Goal: Task Accomplishment & Management: Manage account settings

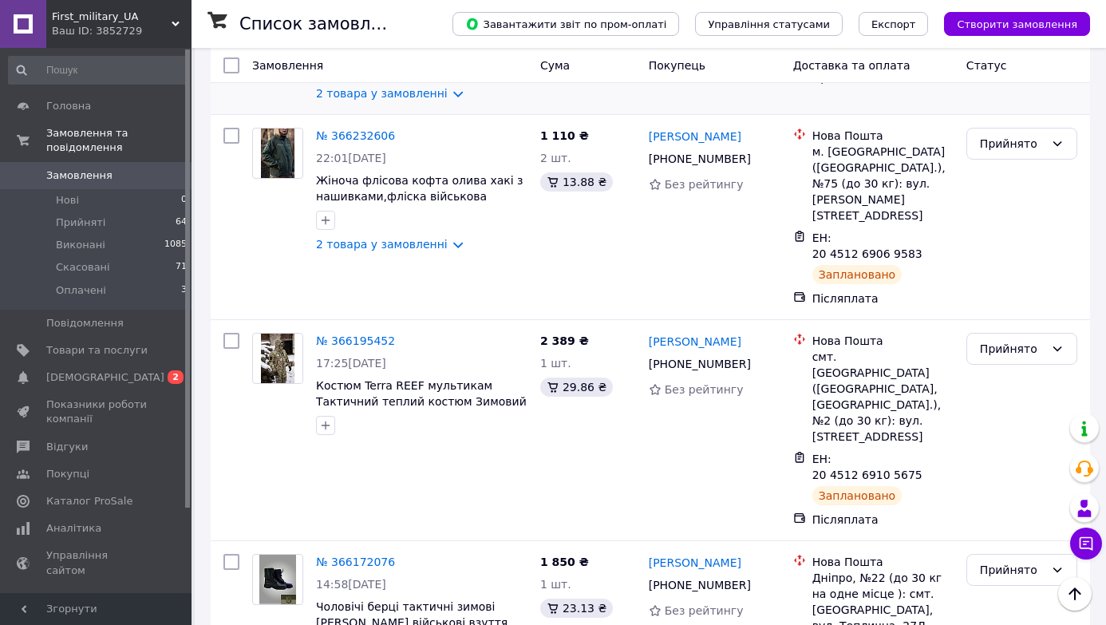
scroll to position [567, 0]
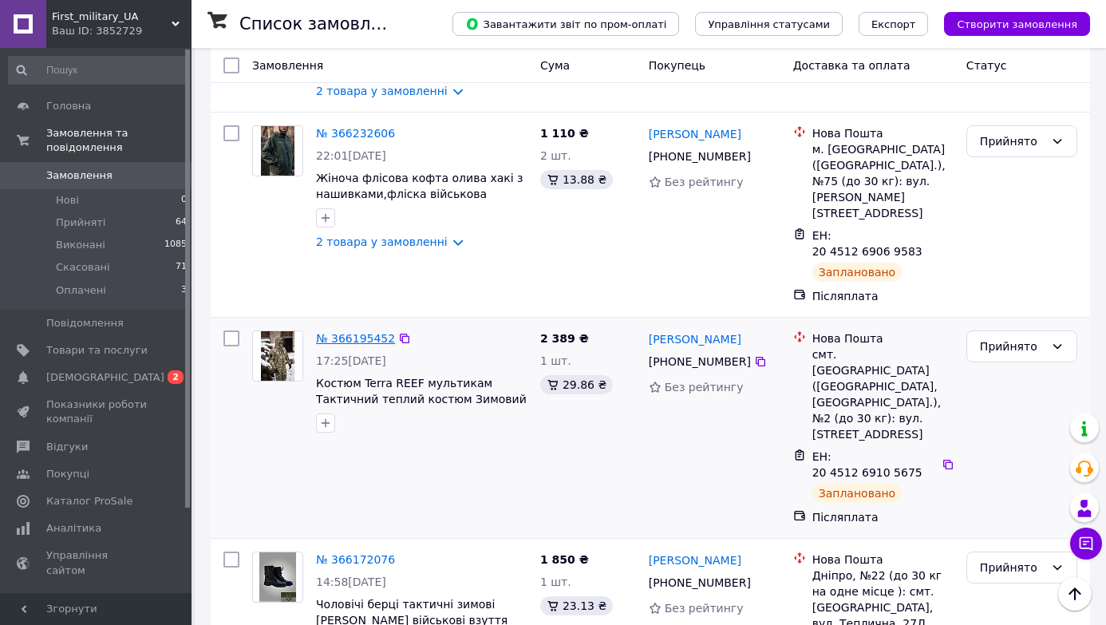
click at [373, 332] on link "№ 366195452" at bounding box center [355, 338] width 79 height 13
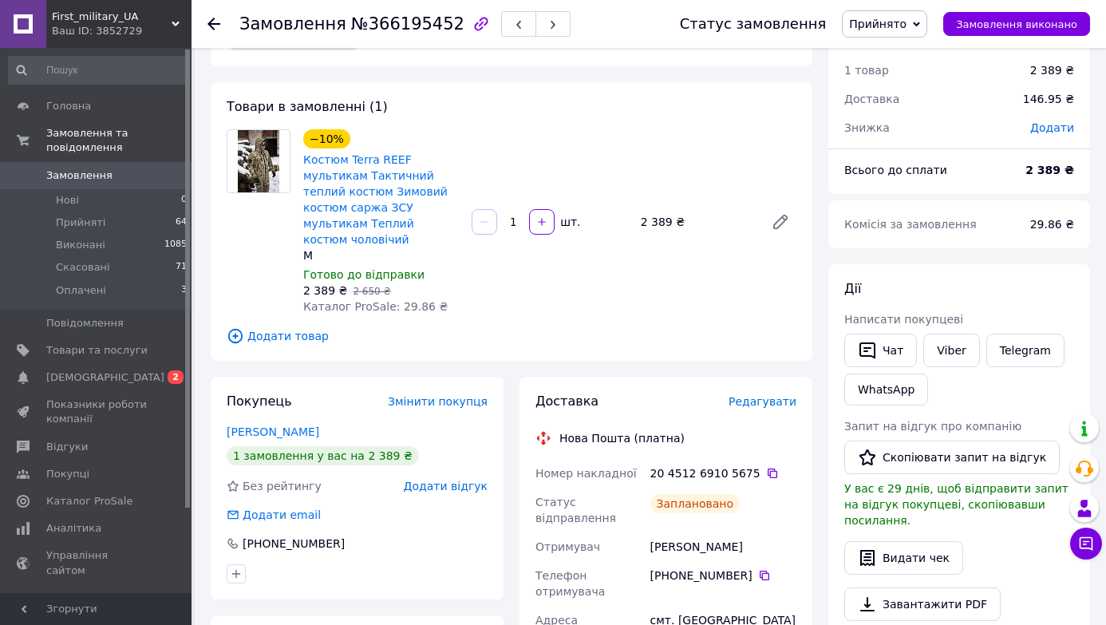
scroll to position [196, 0]
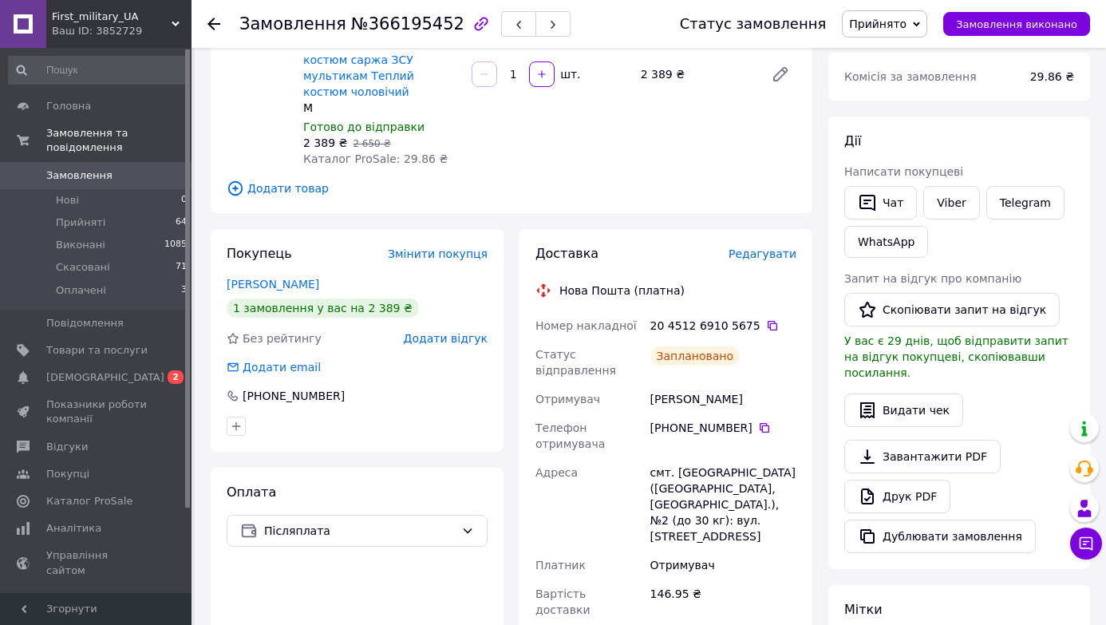
click at [762, 255] on span "Редагувати" at bounding box center [762, 253] width 68 height 13
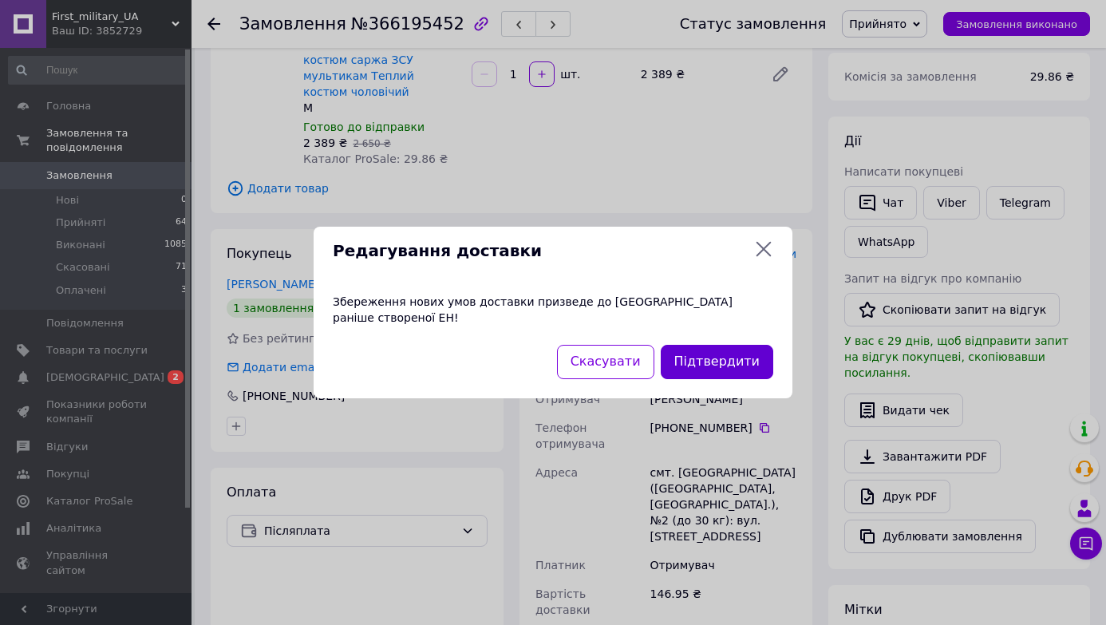
click at [714, 354] on button "Підтвердити" at bounding box center [716, 362] width 112 height 34
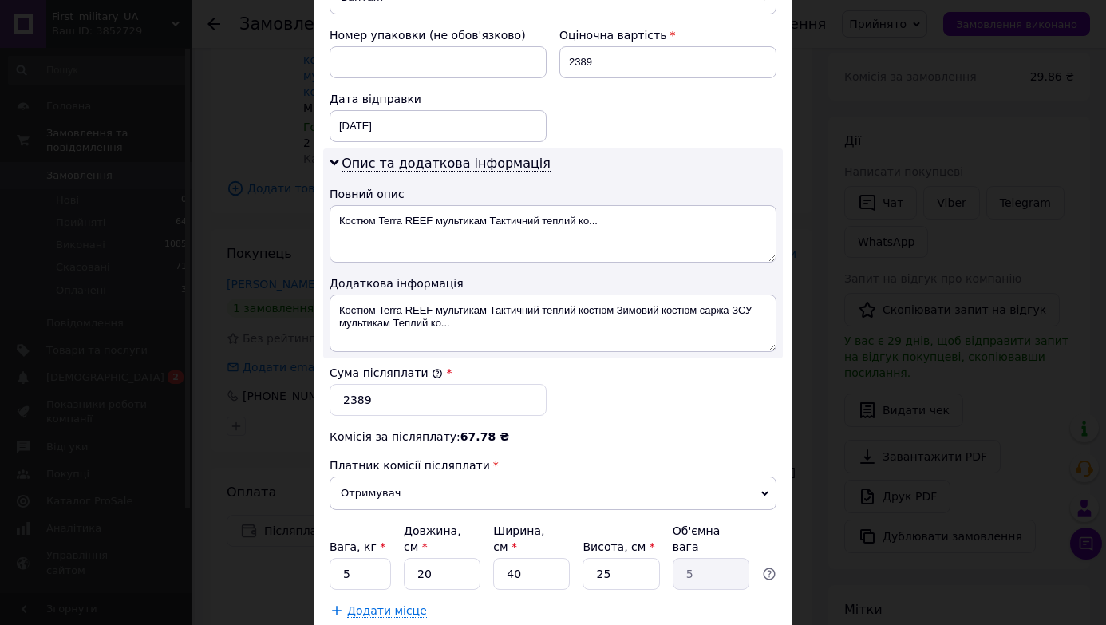
scroll to position [787, 0]
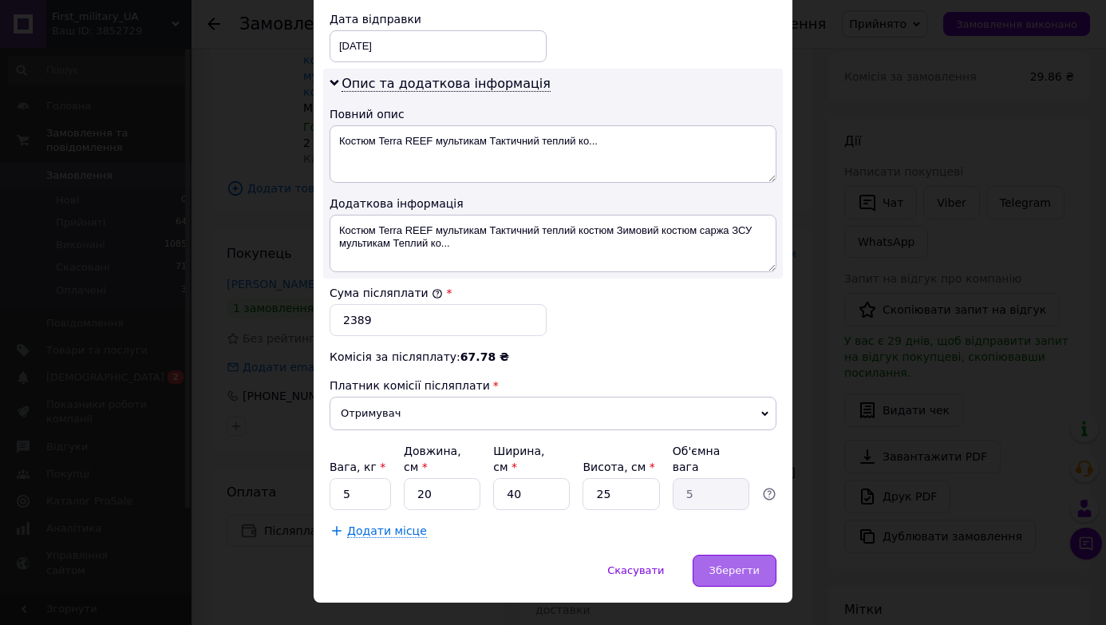
click at [724, 554] on div "Зберегти" at bounding box center [734, 570] width 84 height 32
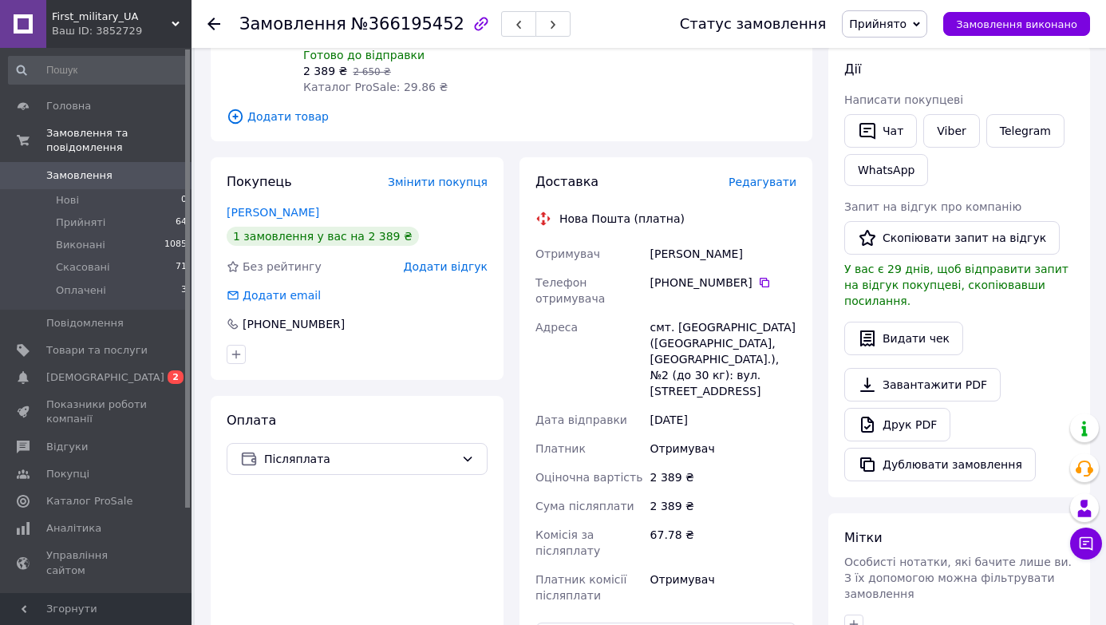
scroll to position [461, 0]
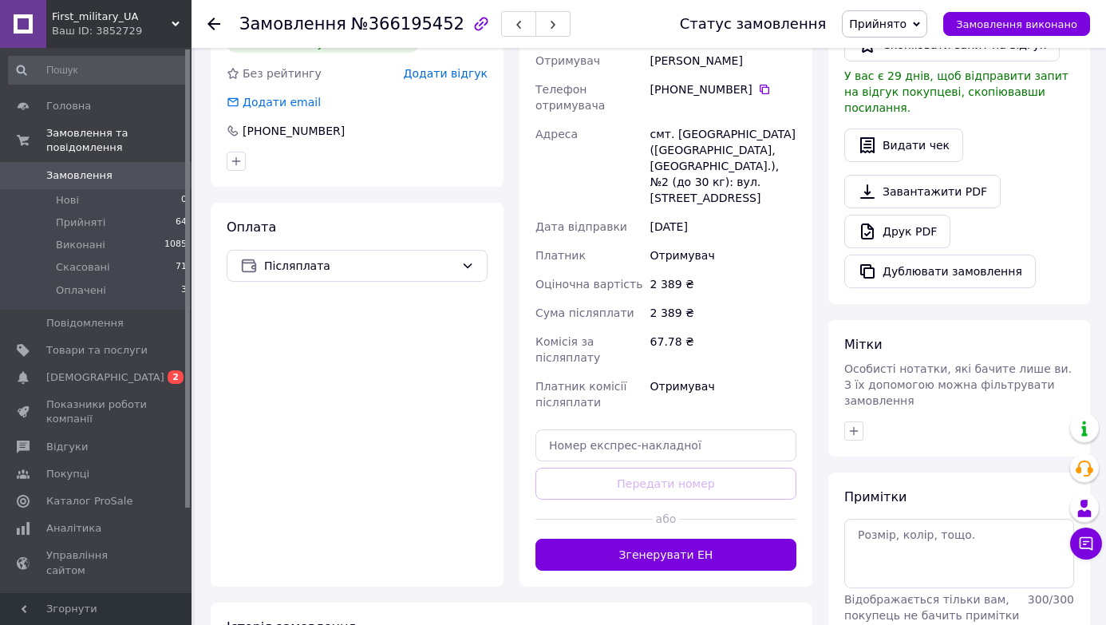
click at [656, 407] on div "Доставка Редагувати Нова Пошта (платна) Отримувач Зінченко Валентин Телефон отр…" at bounding box center [665, 275] width 261 height 590
click at [651, 429] on input "text" at bounding box center [665, 445] width 261 height 32
paste input "20451269263015"
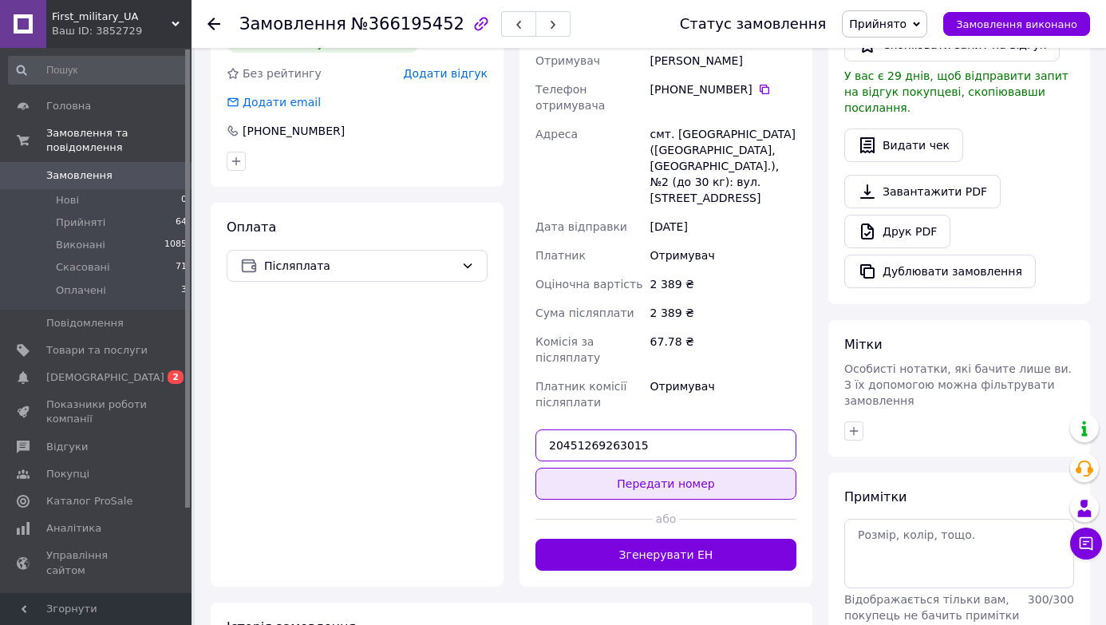
type input "20451269263015"
click at [653, 467] on button "Передати номер" at bounding box center [665, 483] width 261 height 32
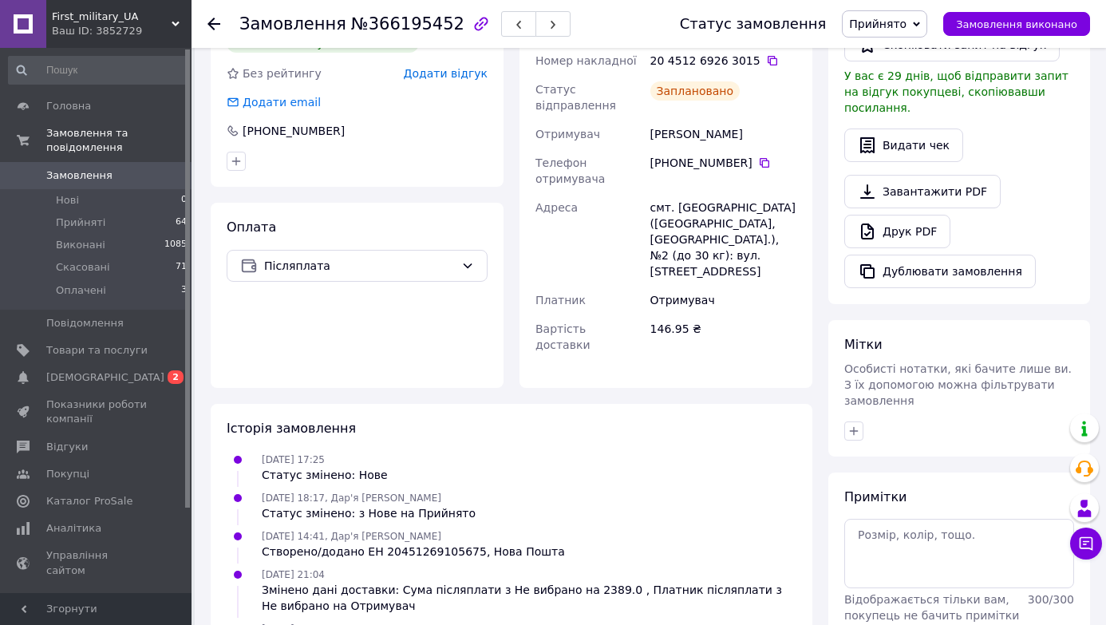
click at [89, 176] on span "Замовлення" at bounding box center [79, 175] width 66 height 14
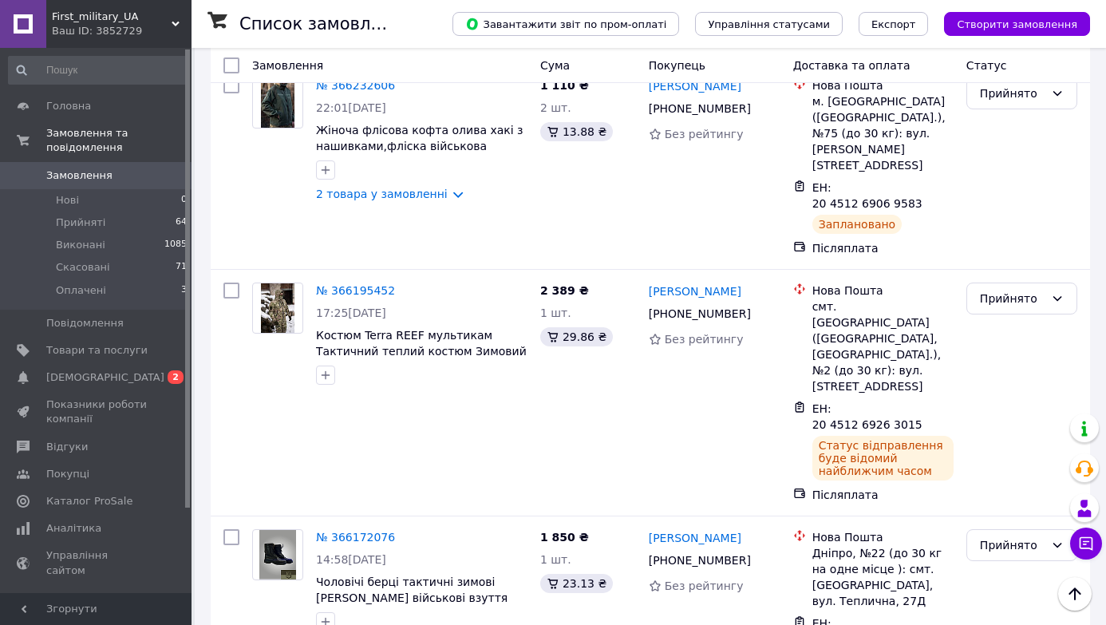
scroll to position [612, 0]
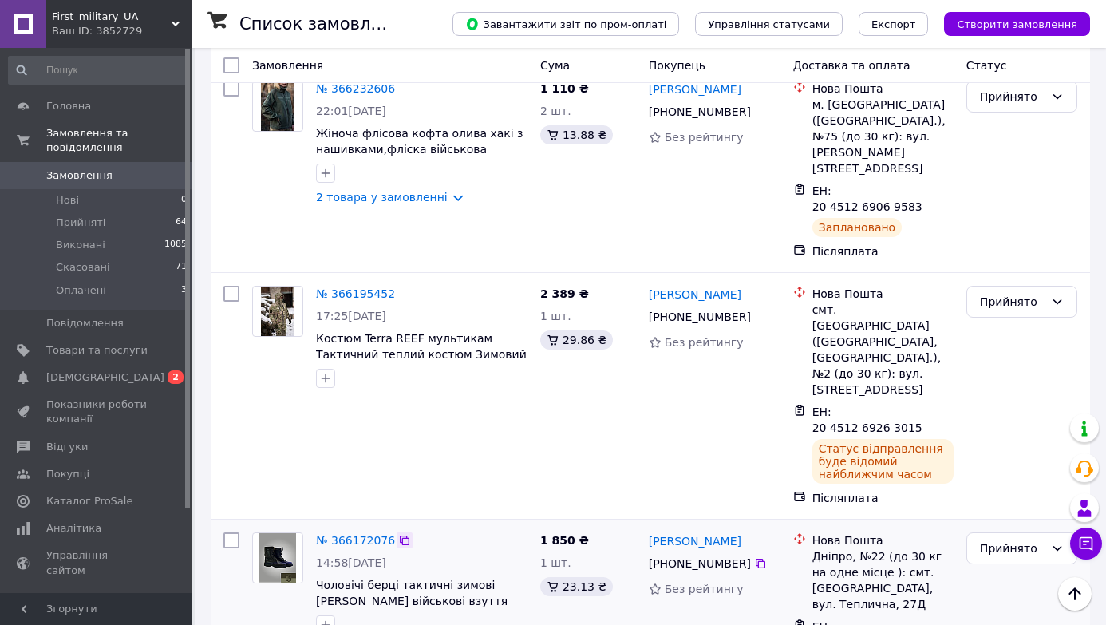
click at [405, 534] on icon at bounding box center [404, 540] width 13 height 13
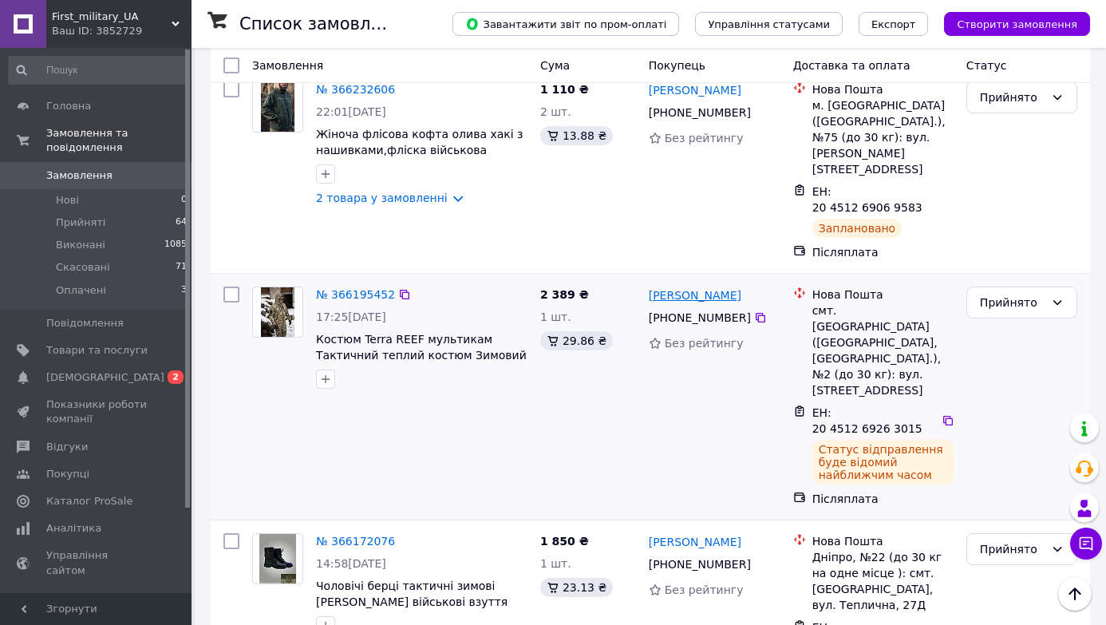
scroll to position [618, 0]
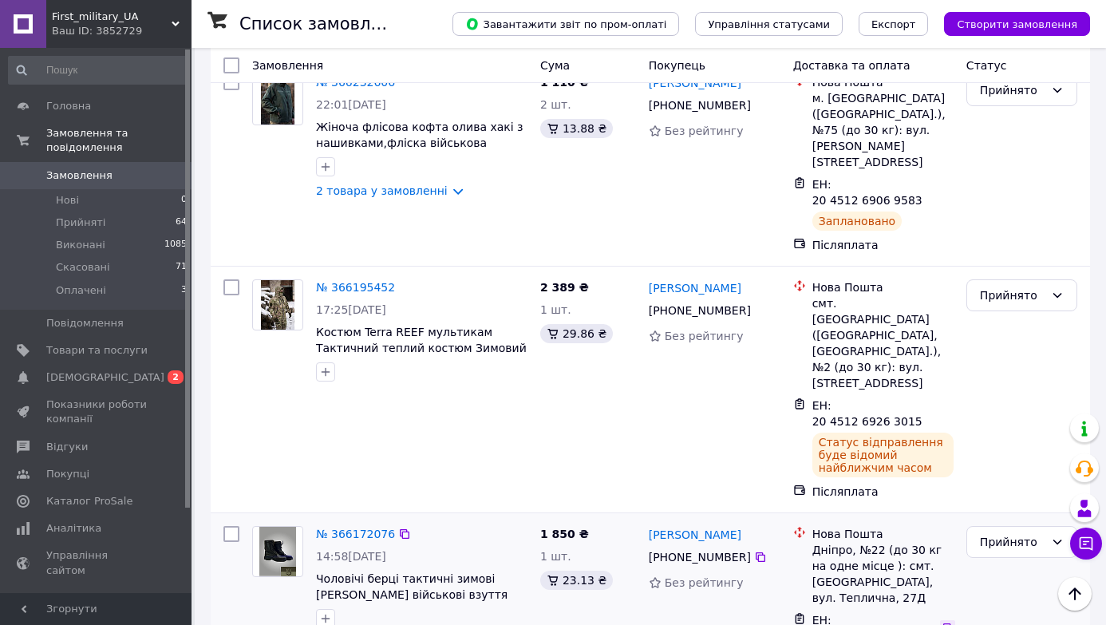
click at [944, 621] on icon at bounding box center [947, 627] width 13 height 13
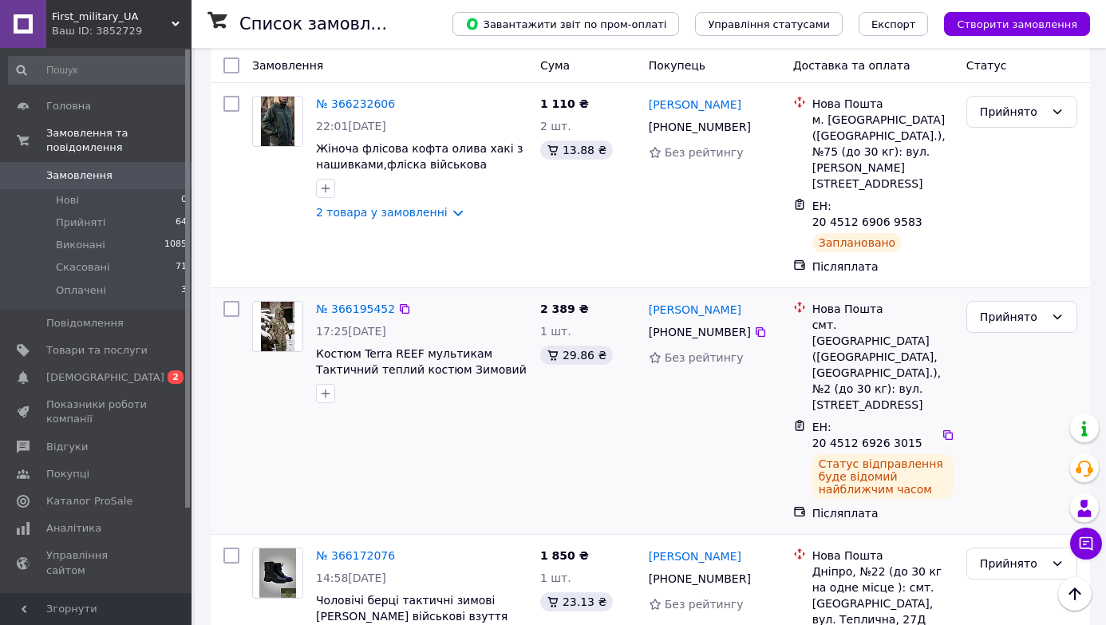
scroll to position [595, 0]
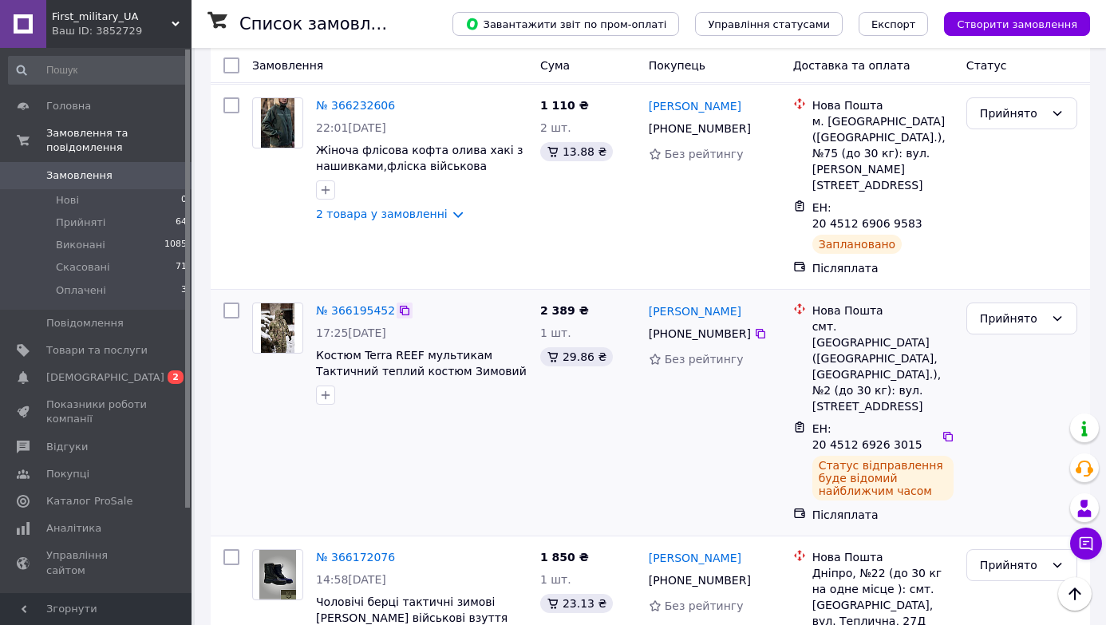
click at [400, 304] on icon at bounding box center [404, 310] width 13 height 13
click at [941, 430] on icon at bounding box center [947, 436] width 13 height 13
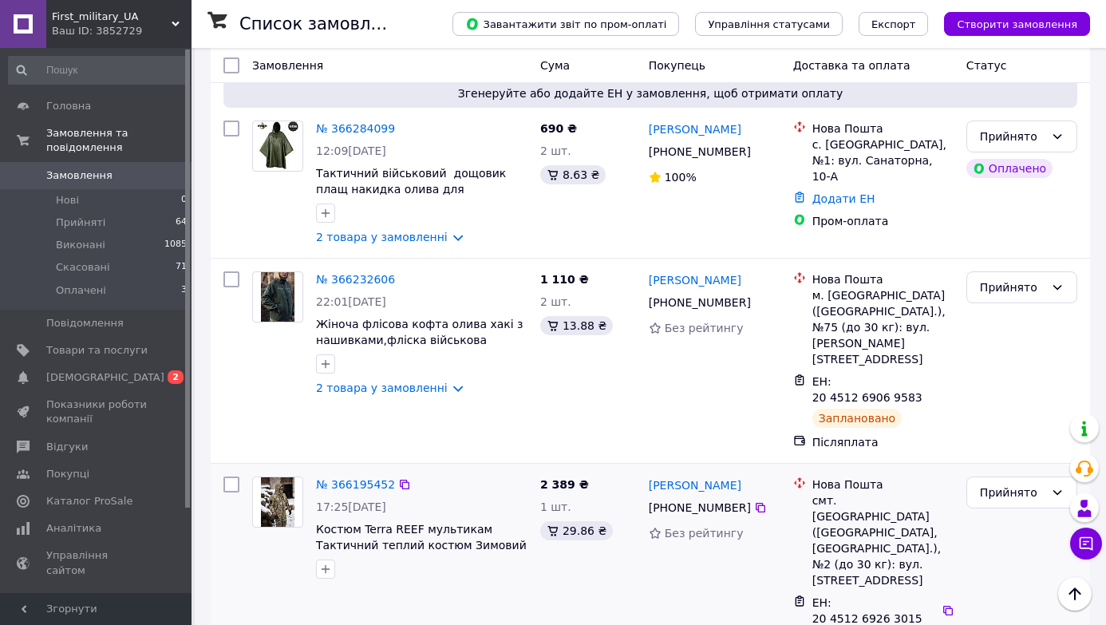
scroll to position [420, 0]
click at [400, 274] on icon at bounding box center [404, 280] width 13 height 13
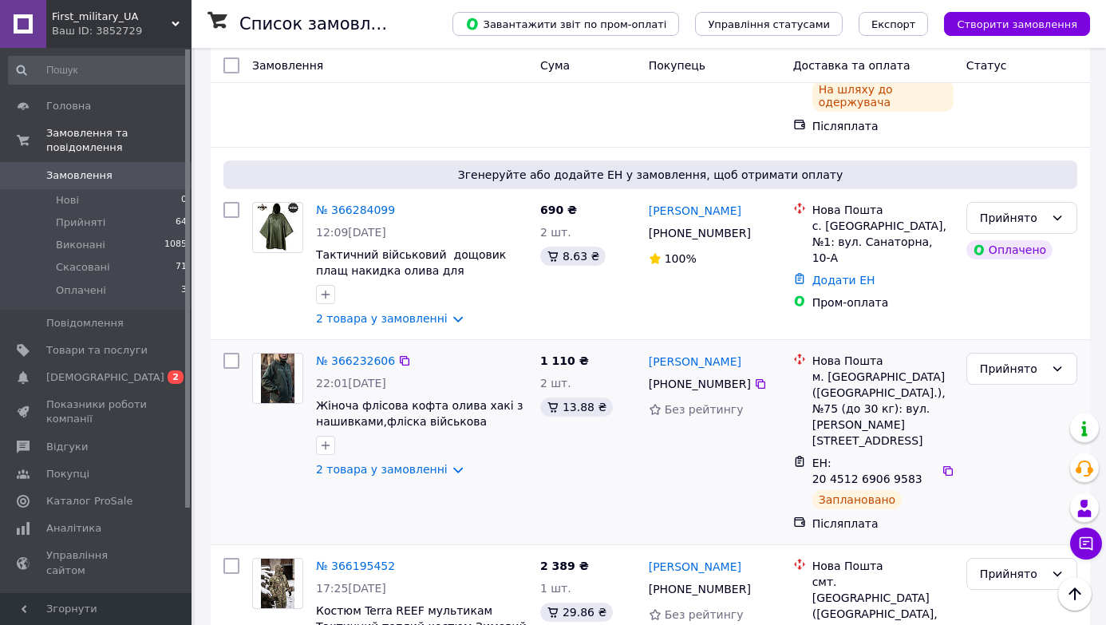
scroll to position [373, 0]
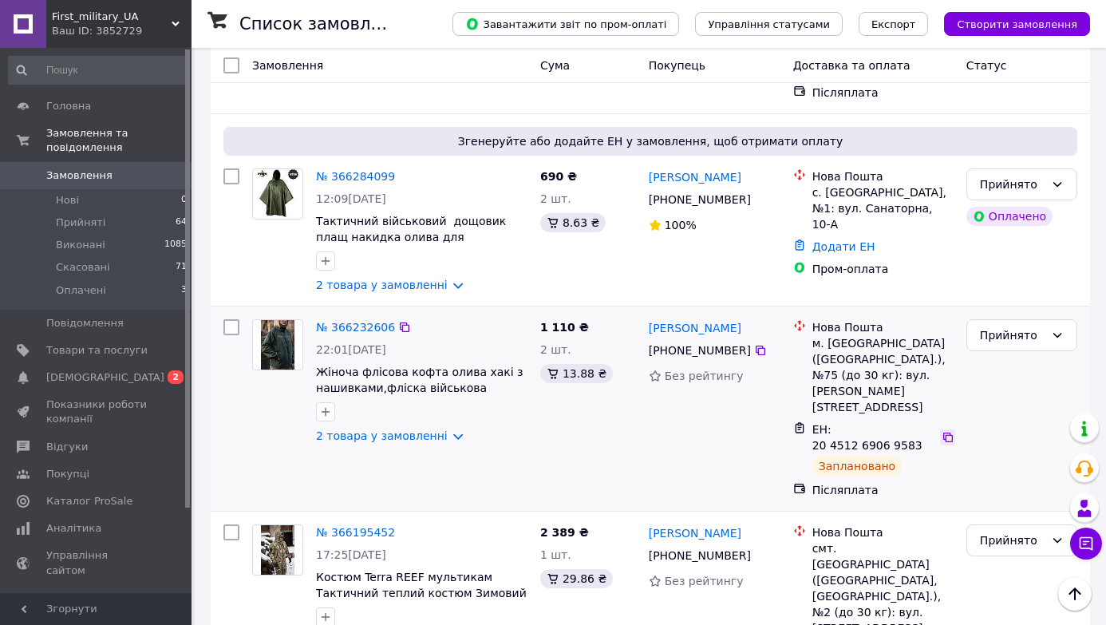
click at [948, 432] on icon at bounding box center [948, 437] width 10 height 10
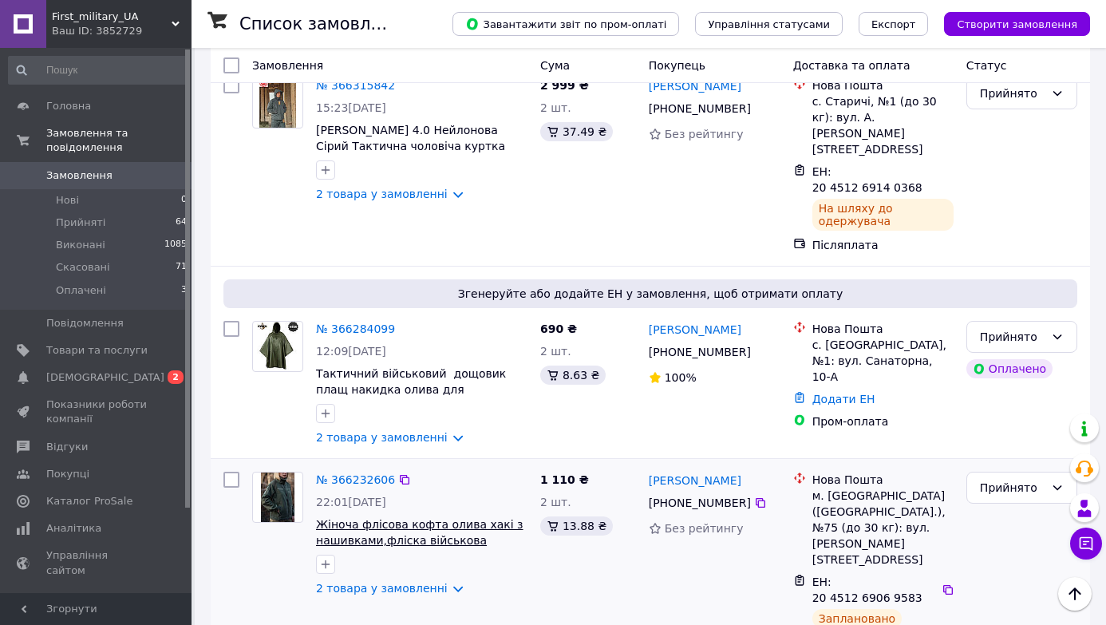
scroll to position [220, 0]
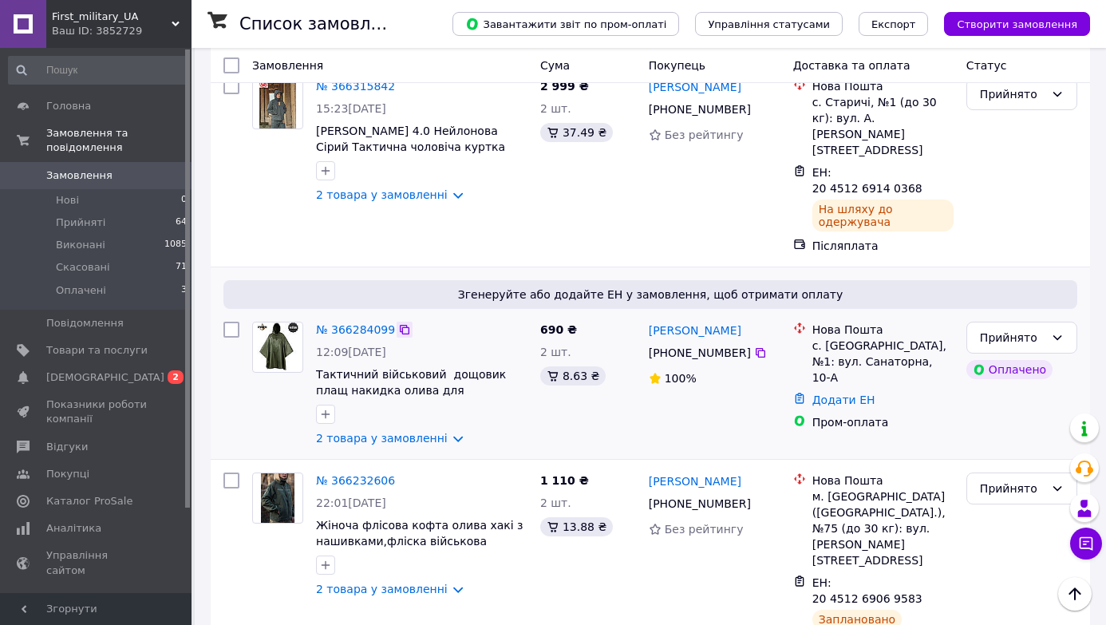
click at [404, 323] on icon at bounding box center [404, 329] width 13 height 13
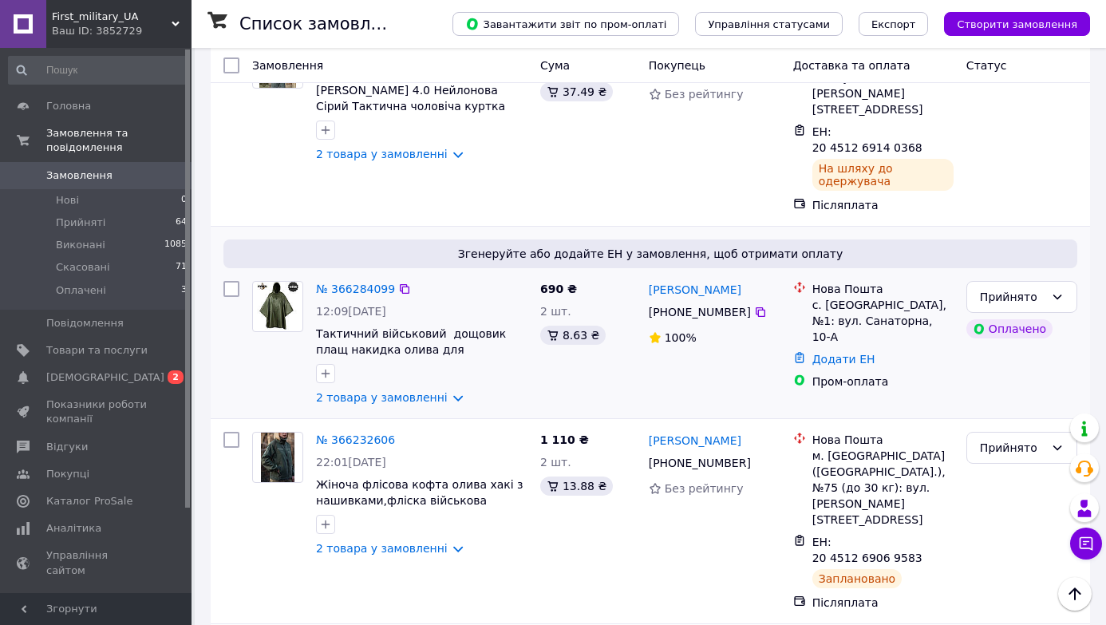
scroll to position [268, 0]
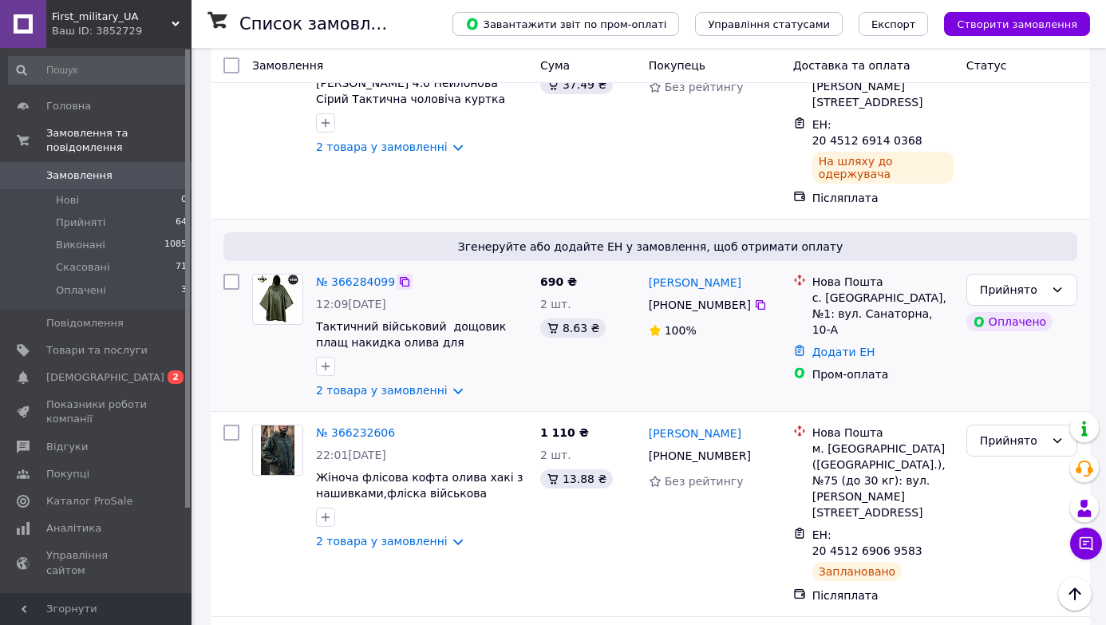
click at [403, 275] on icon at bounding box center [404, 281] width 13 height 13
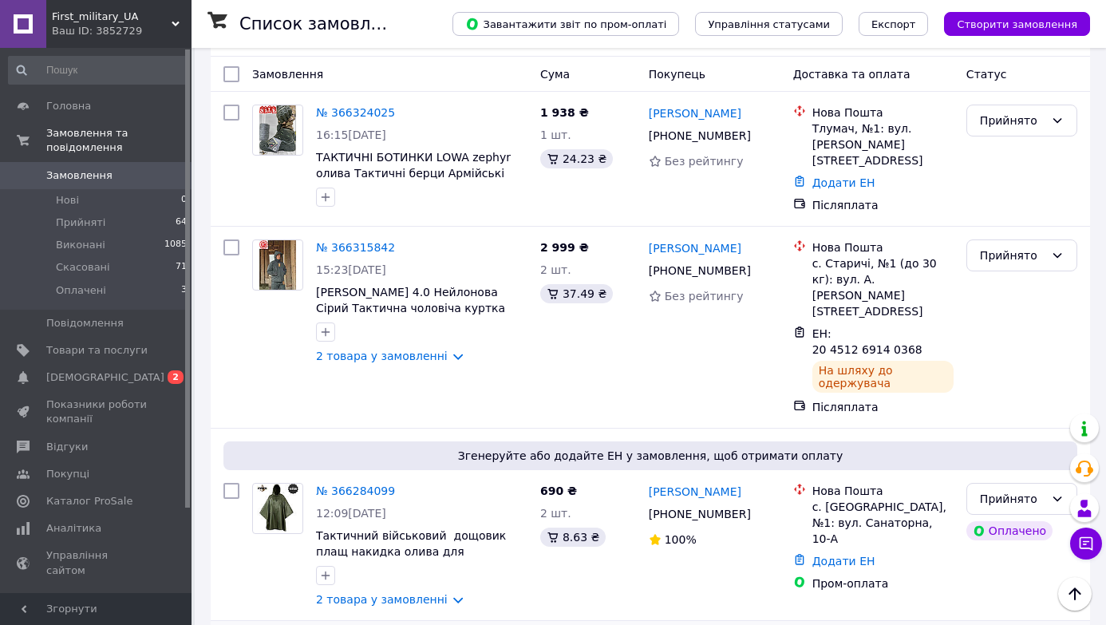
scroll to position [0, 0]
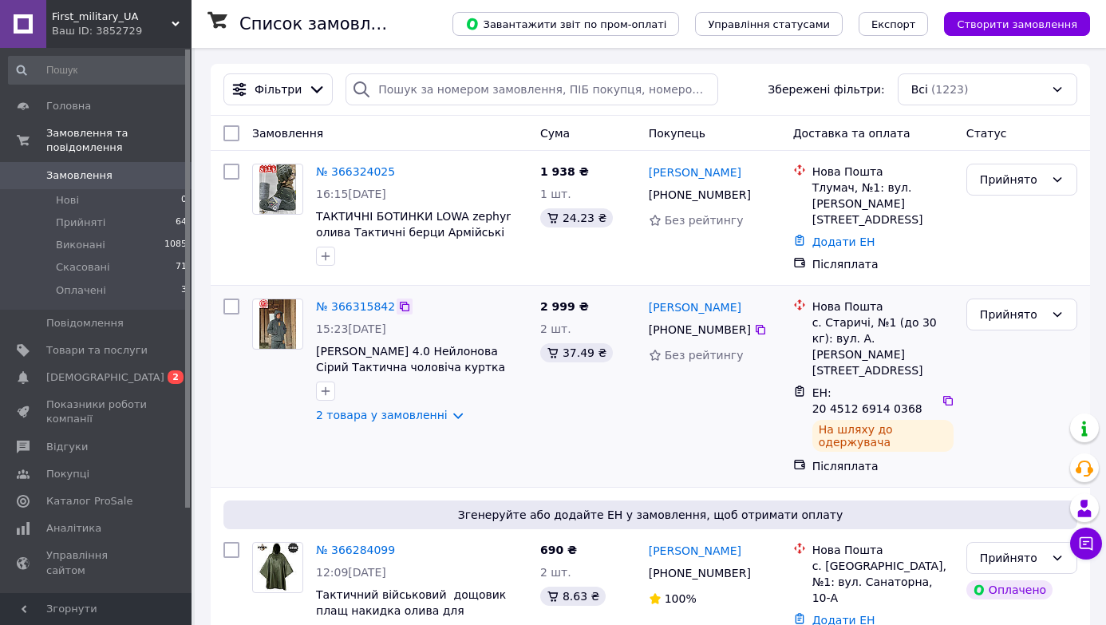
click at [404, 302] on icon at bounding box center [404, 306] width 13 height 13
click at [944, 394] on icon at bounding box center [947, 400] width 13 height 13
click at [1086, 546] on icon at bounding box center [1086, 543] width 16 height 16
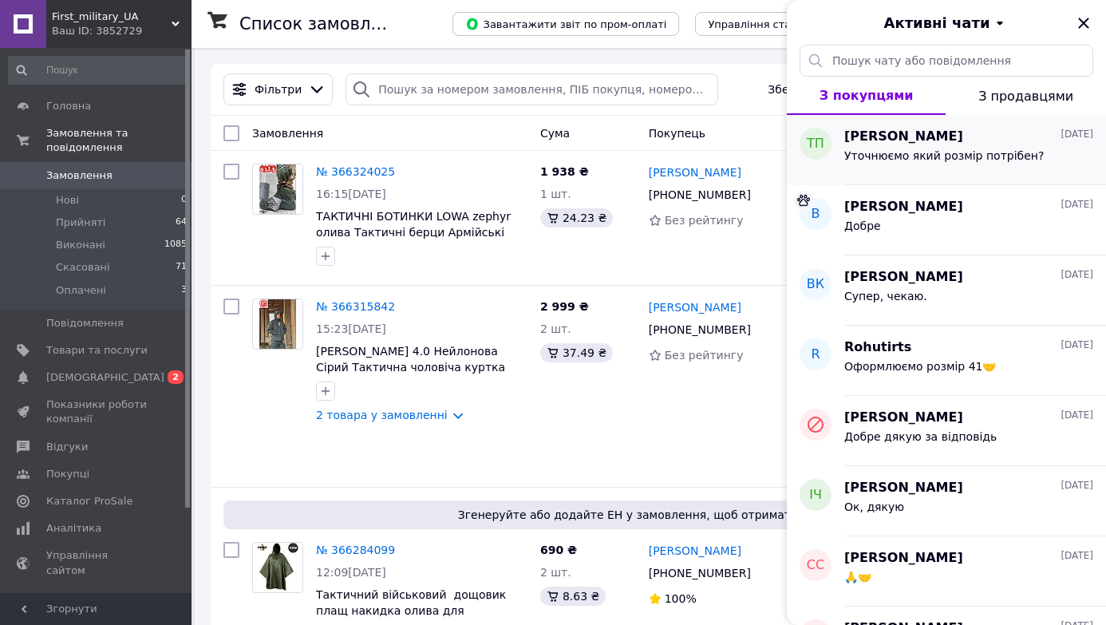
click at [1008, 164] on div "Уточнюємо який розмір потрібен?" at bounding box center [943, 160] width 199 height 22
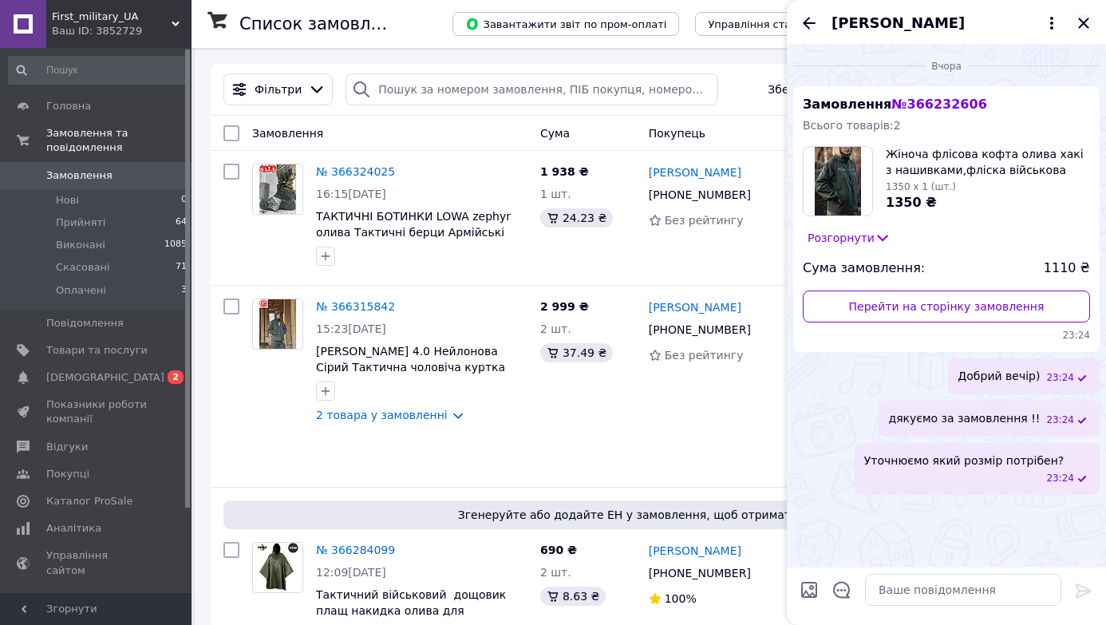
click at [1079, 26] on icon "Закрити" at bounding box center [1083, 23] width 10 height 10
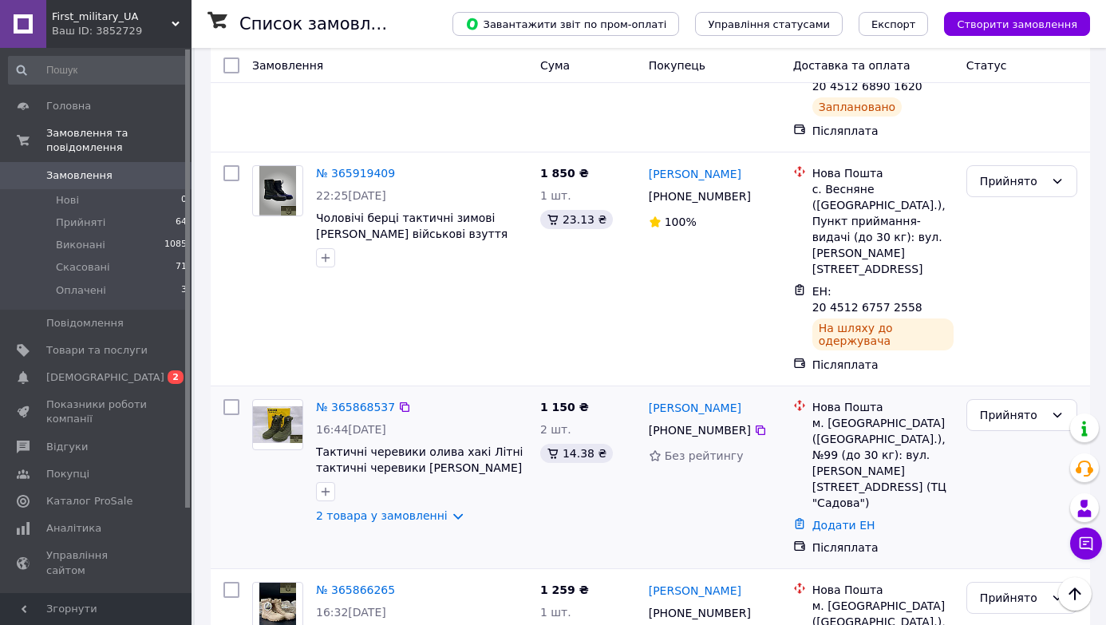
scroll to position [1141, 0]
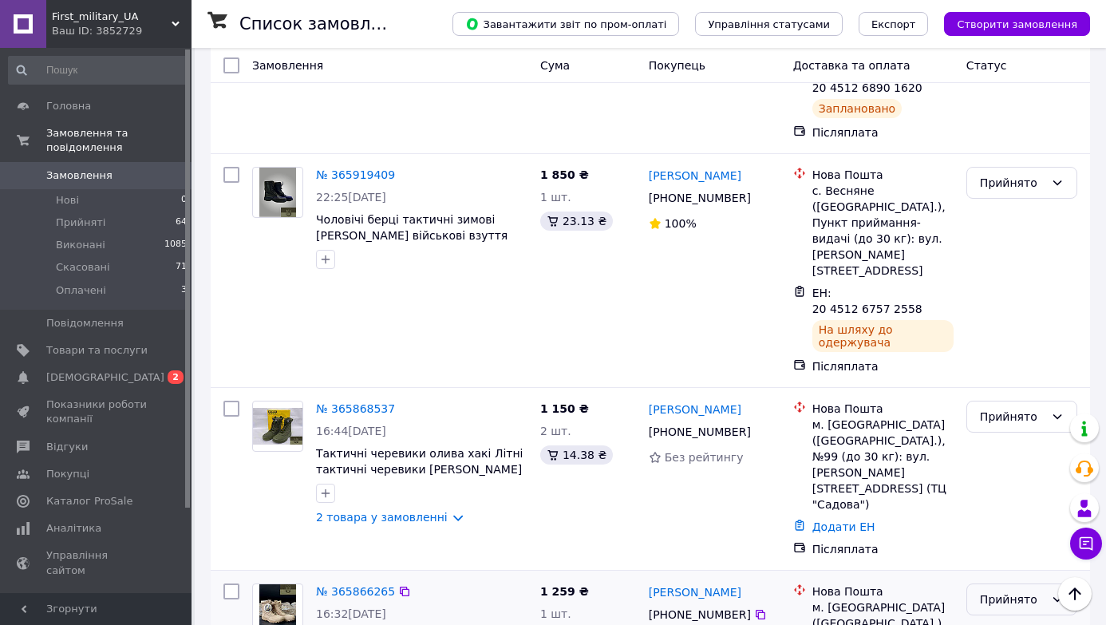
click at [1047, 583] on div "Прийнято" at bounding box center [1021, 599] width 111 height 32
click at [1021, 390] on li "Виконано" at bounding box center [1021, 388] width 109 height 29
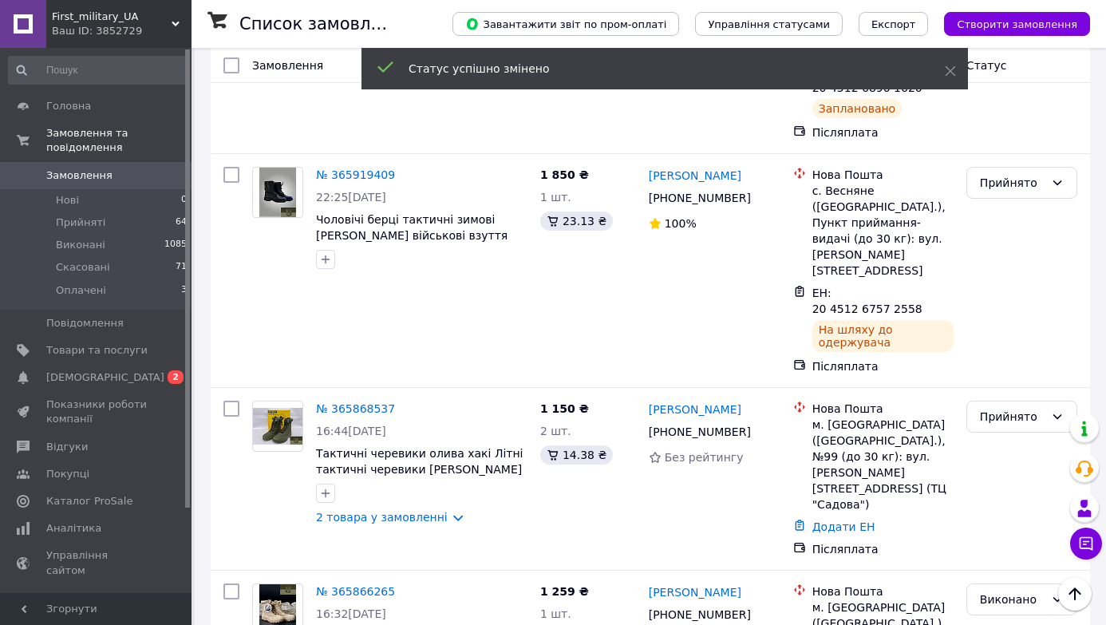
click at [1011, 408] on div "Прийнято" at bounding box center [1012, 417] width 65 height 18
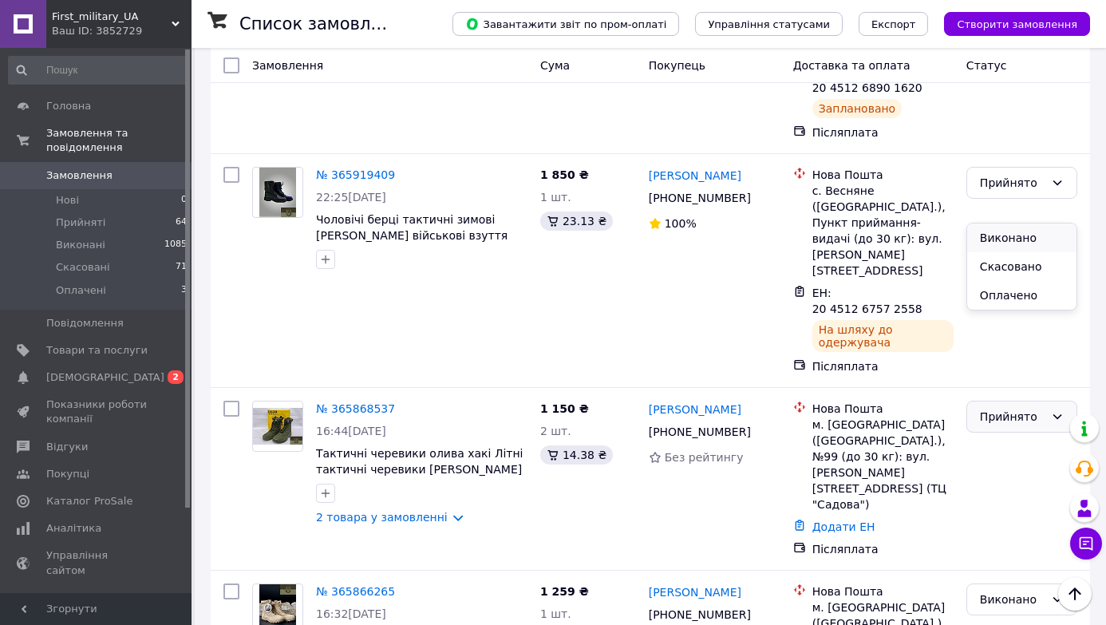
click at [1011, 234] on li "Виконано" at bounding box center [1021, 237] width 109 height 29
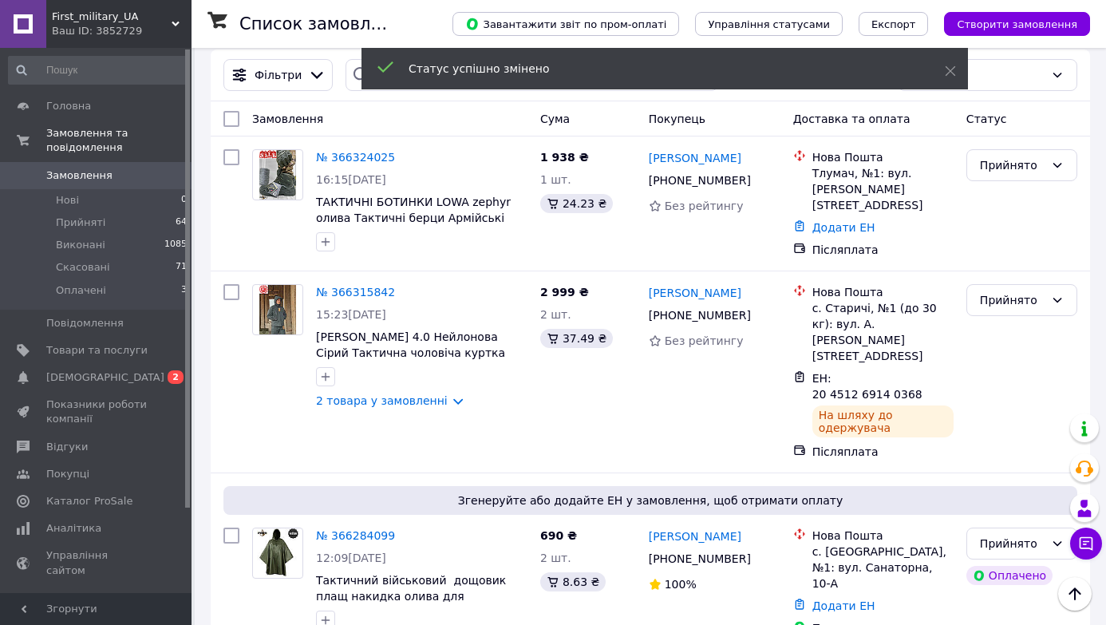
scroll to position [0, 0]
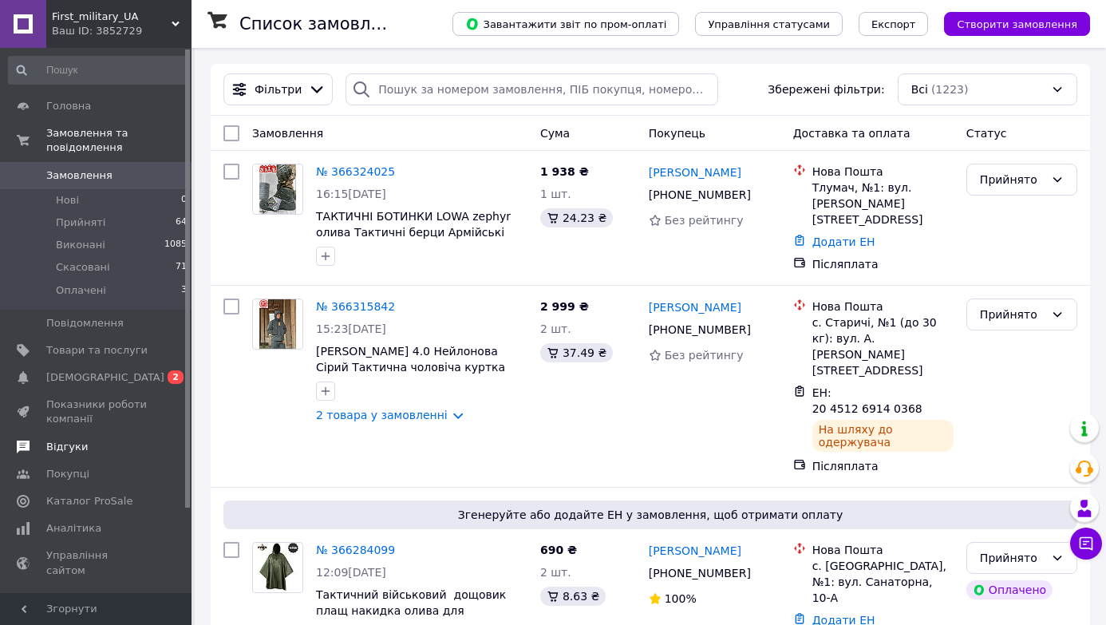
click at [72, 450] on span "Відгуки" at bounding box center [66, 447] width 41 height 14
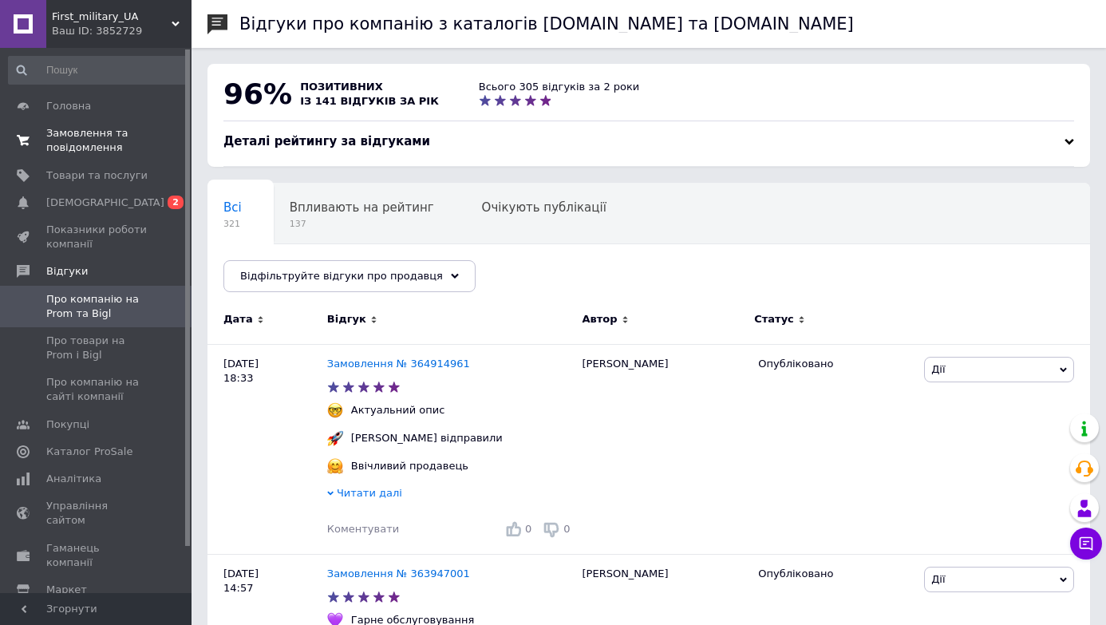
click at [80, 152] on span "Замовлення та повідомлення" at bounding box center [96, 140] width 101 height 29
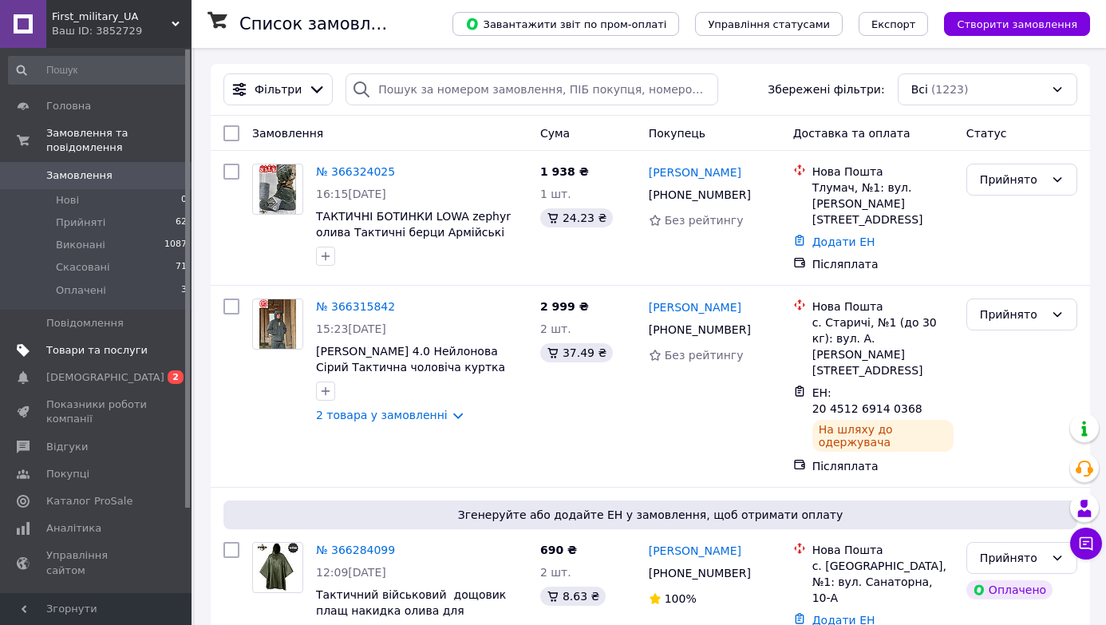
click at [101, 348] on span "Товари та послуги" at bounding box center [96, 350] width 101 height 14
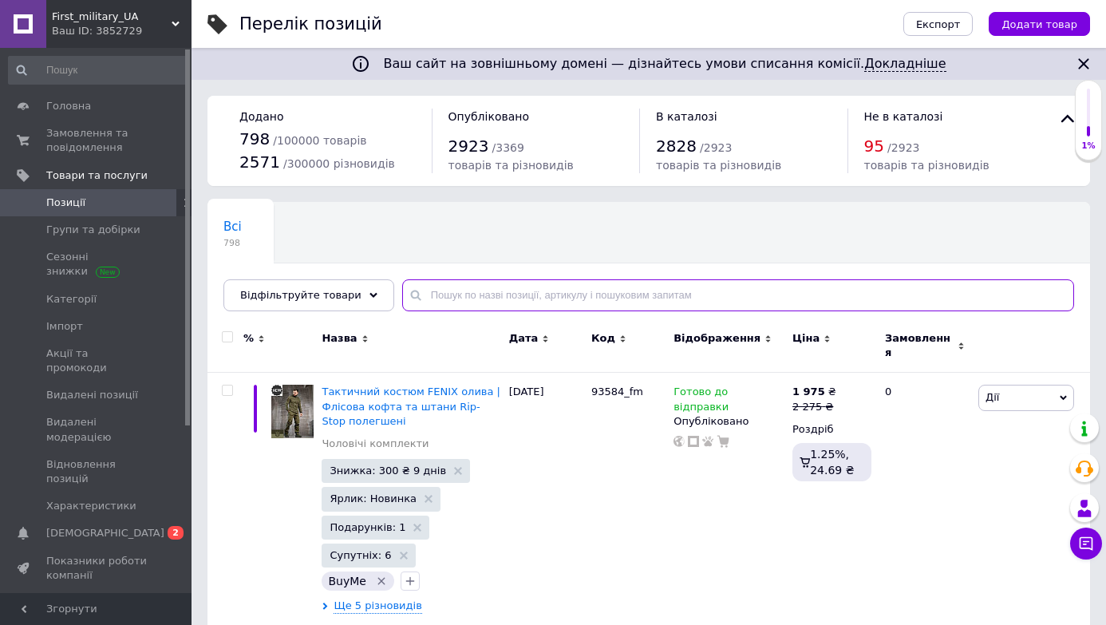
click at [481, 302] on input "text" at bounding box center [738, 295] width 672 height 32
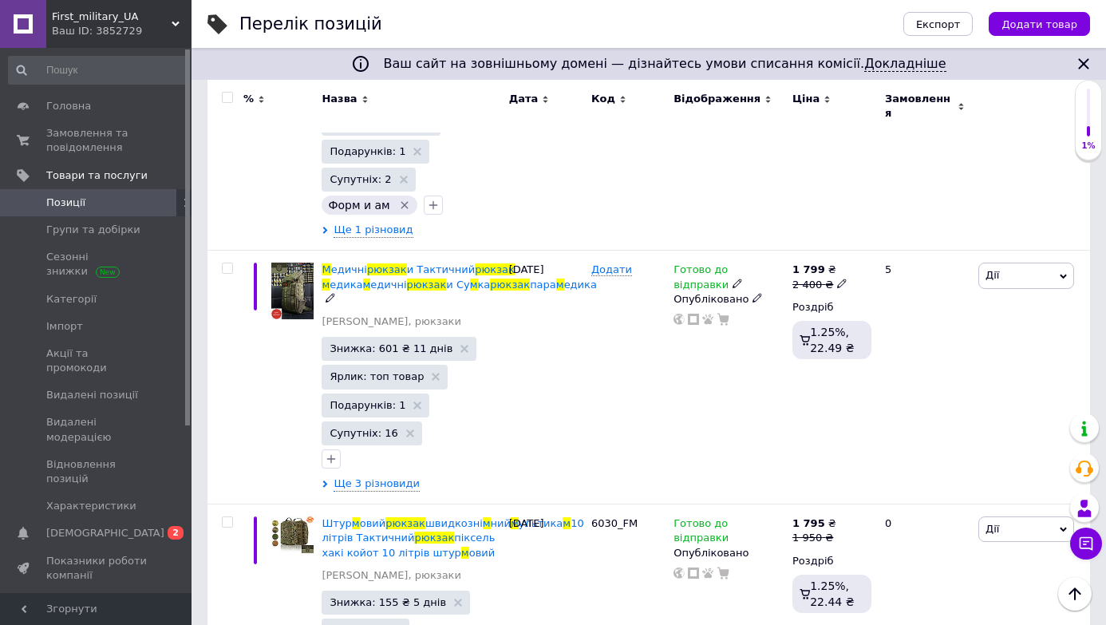
scroll to position [432, 0]
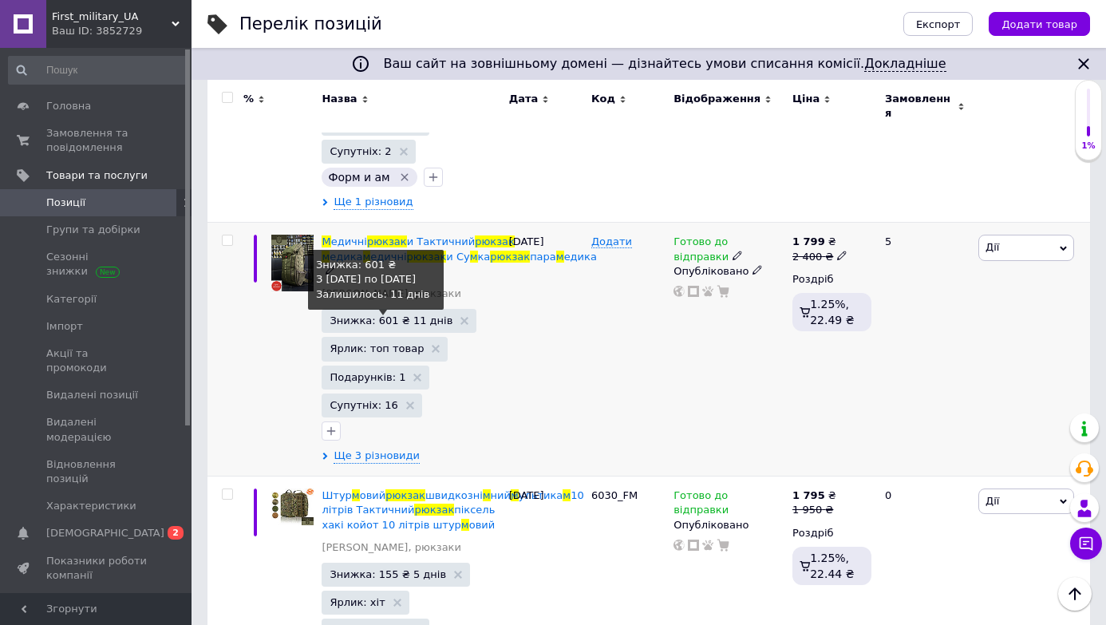
type input "рюкзак м тас"
click at [381, 315] on span "Знижка: 601 ₴ 11 днів" at bounding box center [390, 320] width 123 height 10
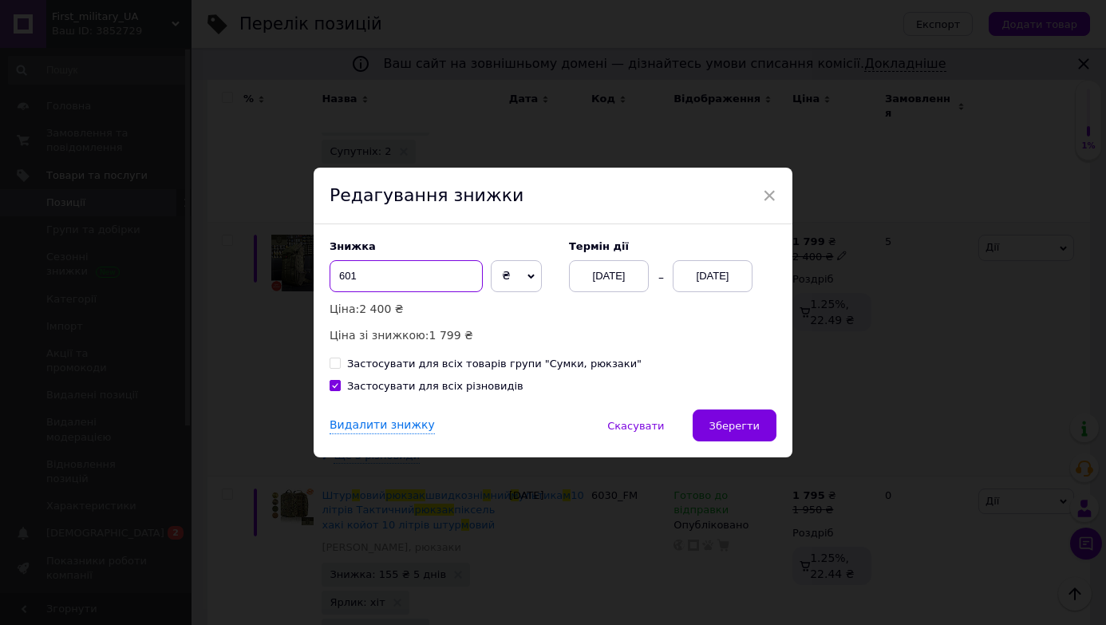
click at [346, 274] on input "601" at bounding box center [405, 276] width 153 height 32
type input "641"
click at [735, 425] on span "Зберегти" at bounding box center [734, 426] width 50 height 12
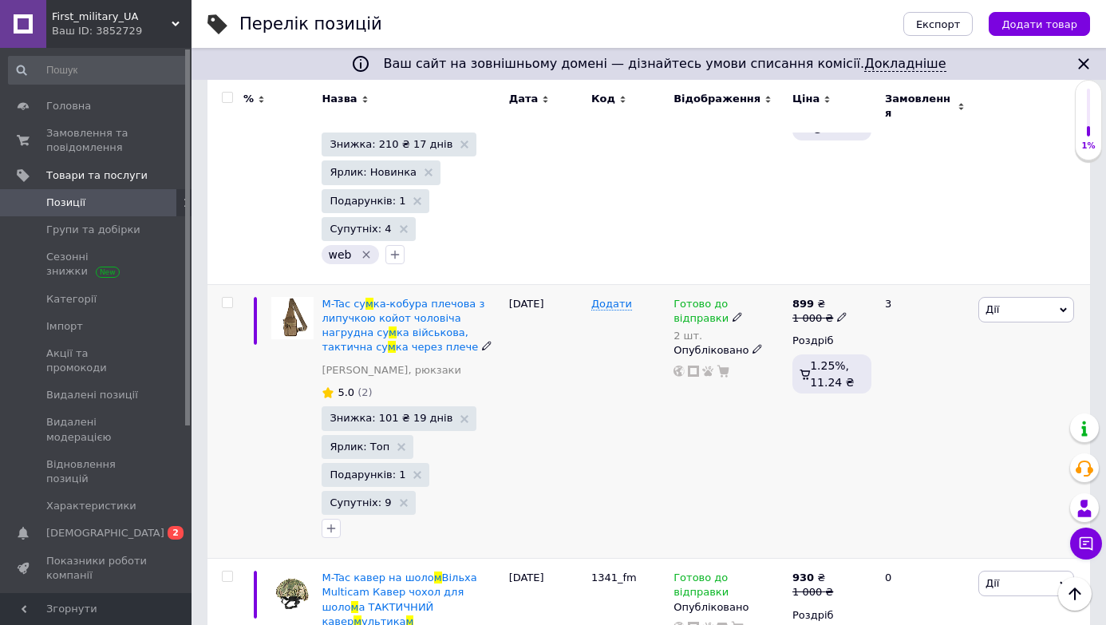
scroll to position [6680, 0]
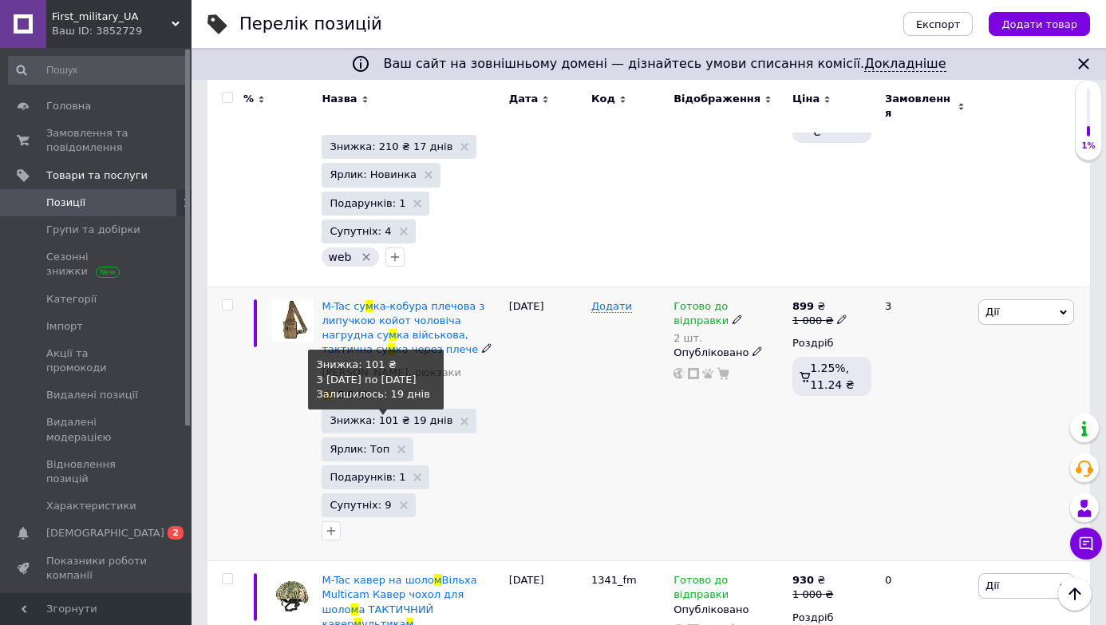
click at [409, 415] on span "Знижка: 101 ₴ 19 днів" at bounding box center [390, 420] width 123 height 10
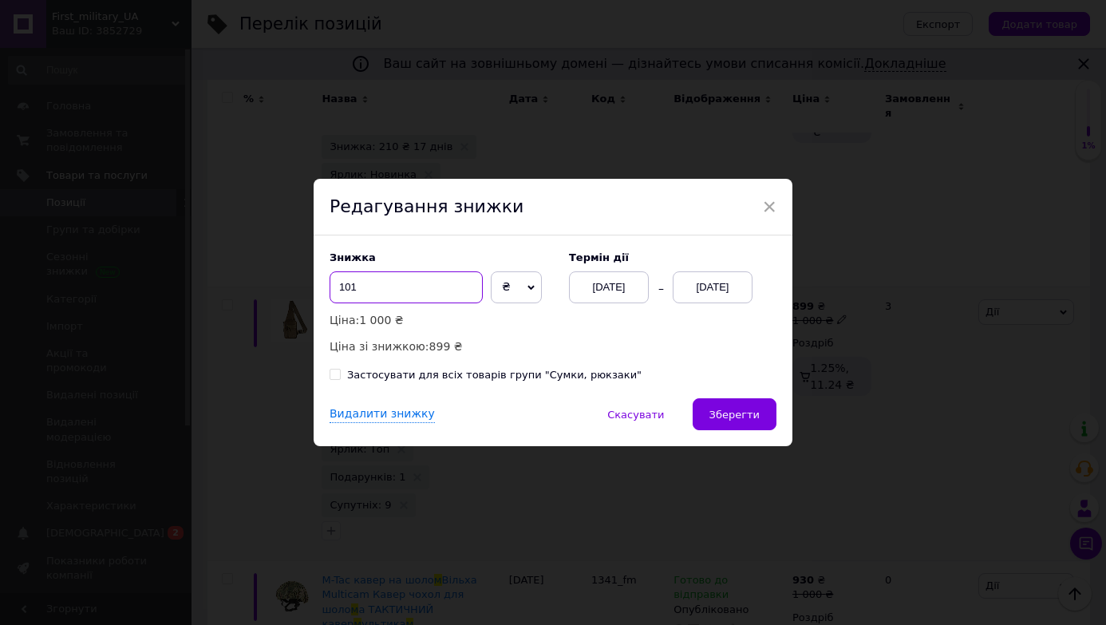
click at [349, 285] on input "101" at bounding box center [405, 287] width 153 height 32
type input "151"
click at [747, 416] on span "Зберегти" at bounding box center [734, 414] width 50 height 12
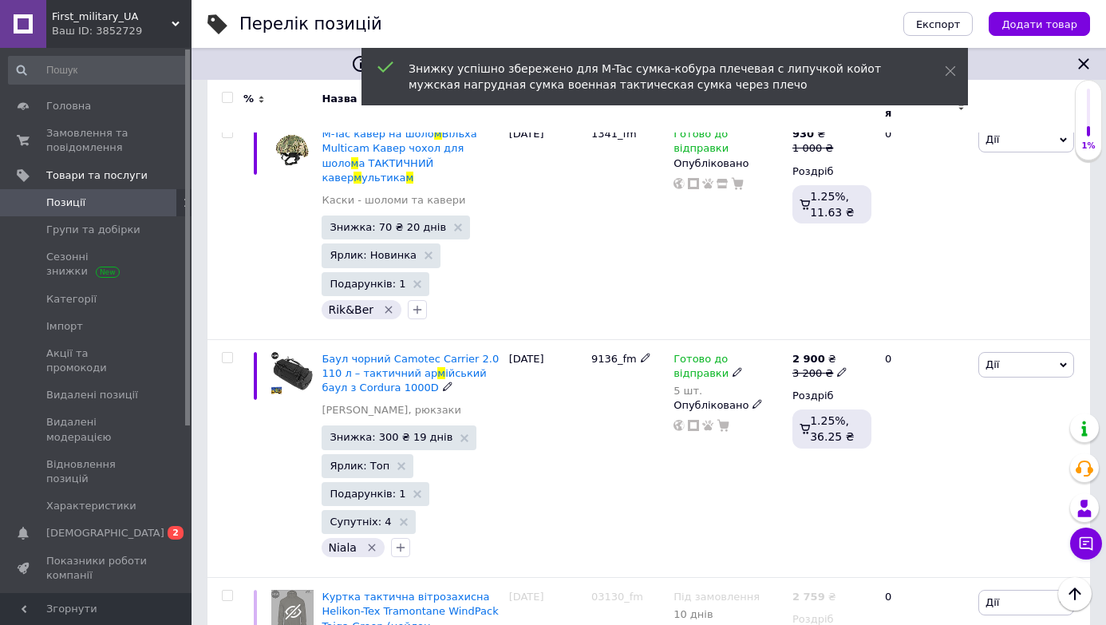
scroll to position [7223, 0]
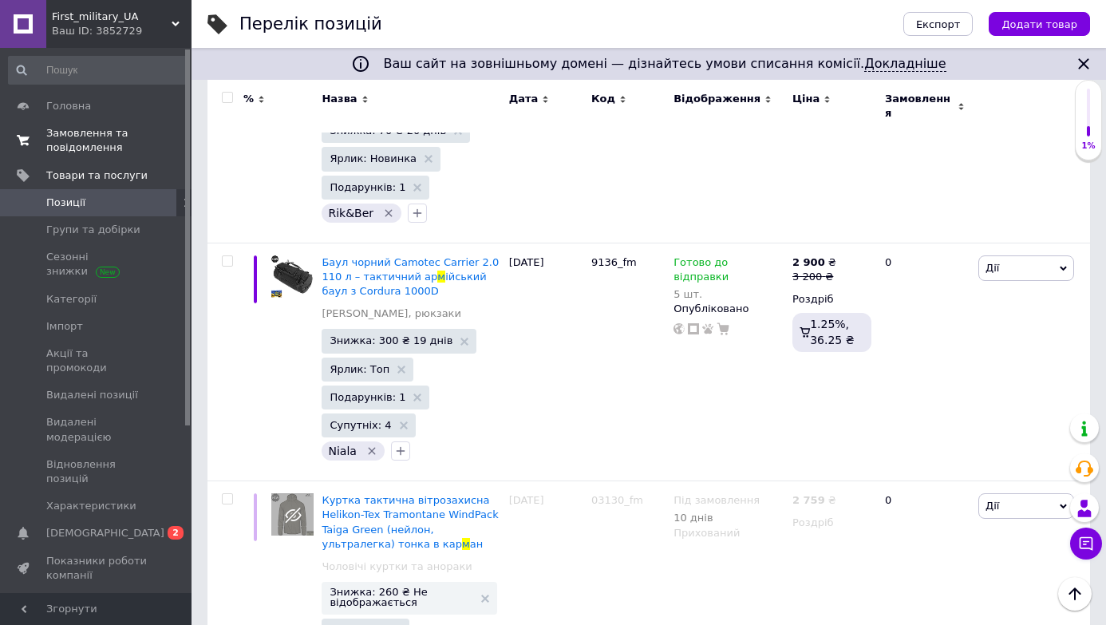
click at [80, 134] on span "Замовлення та повідомлення" at bounding box center [96, 140] width 101 height 29
